Goal: Task Accomplishment & Management: Manage account settings

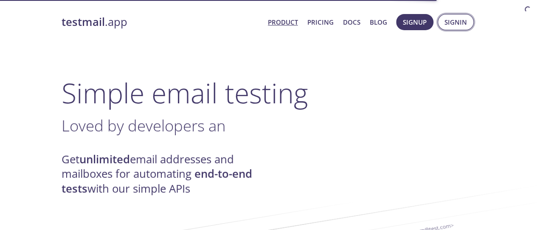
click at [456, 22] on span "Signin" at bounding box center [456, 22] width 23 height 11
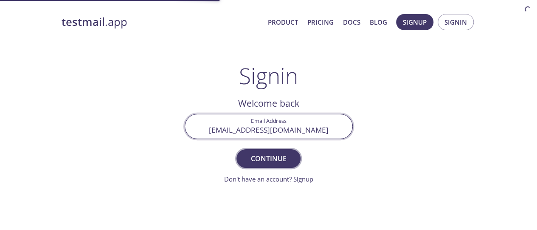
type input "[EMAIL_ADDRESS][DOMAIN_NAME]"
click at [268, 158] on span "Continue" at bounding box center [268, 158] width 45 height 12
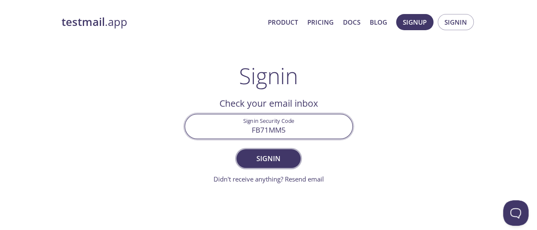
type input "FB71MM5"
click at [268, 158] on span "Signin" at bounding box center [268, 158] width 45 height 12
